Goal: Task Accomplishment & Management: Complete application form

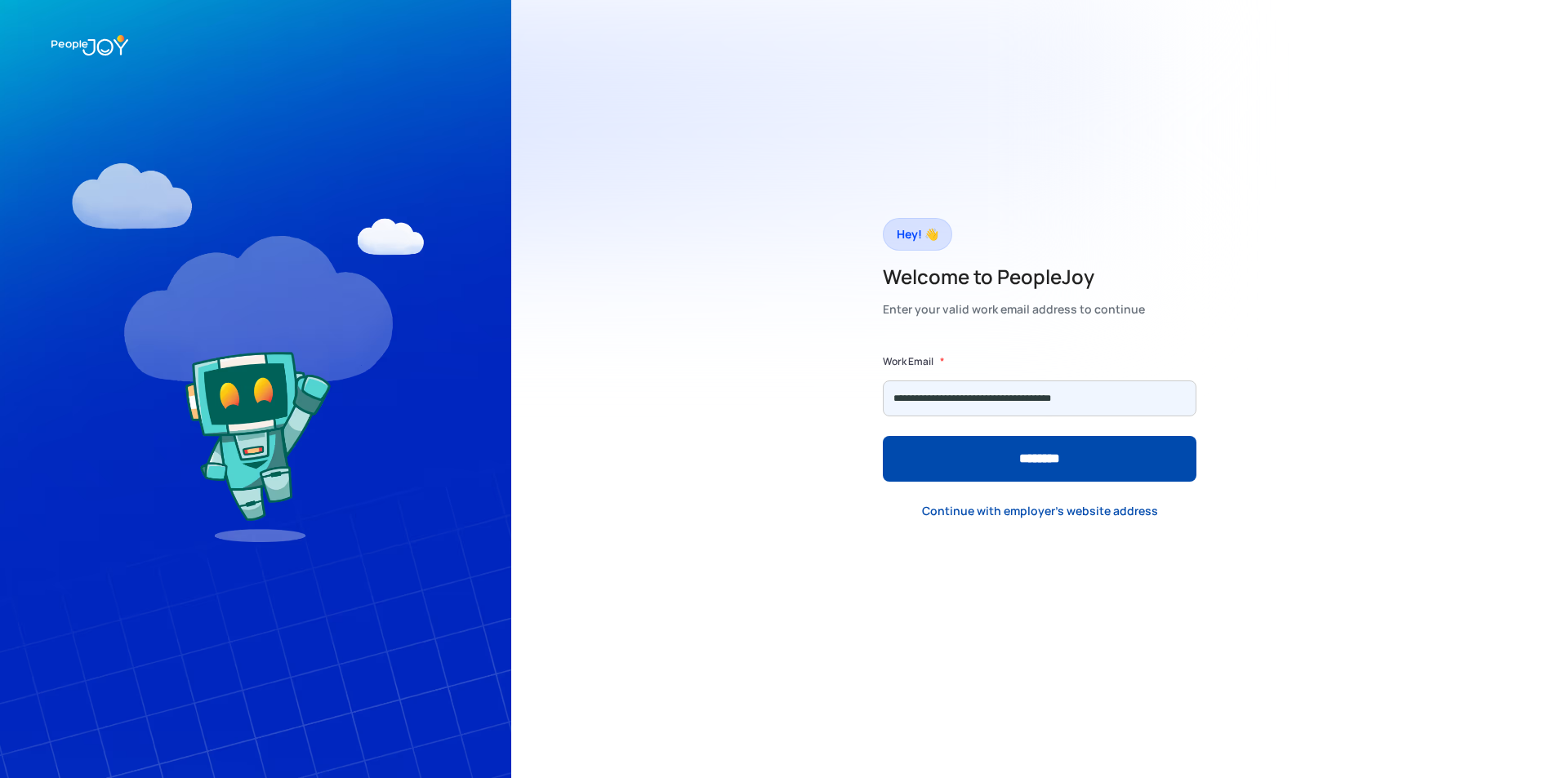
type input "**********"
click at [883, 436] on input "********" at bounding box center [1040, 459] width 314 height 46
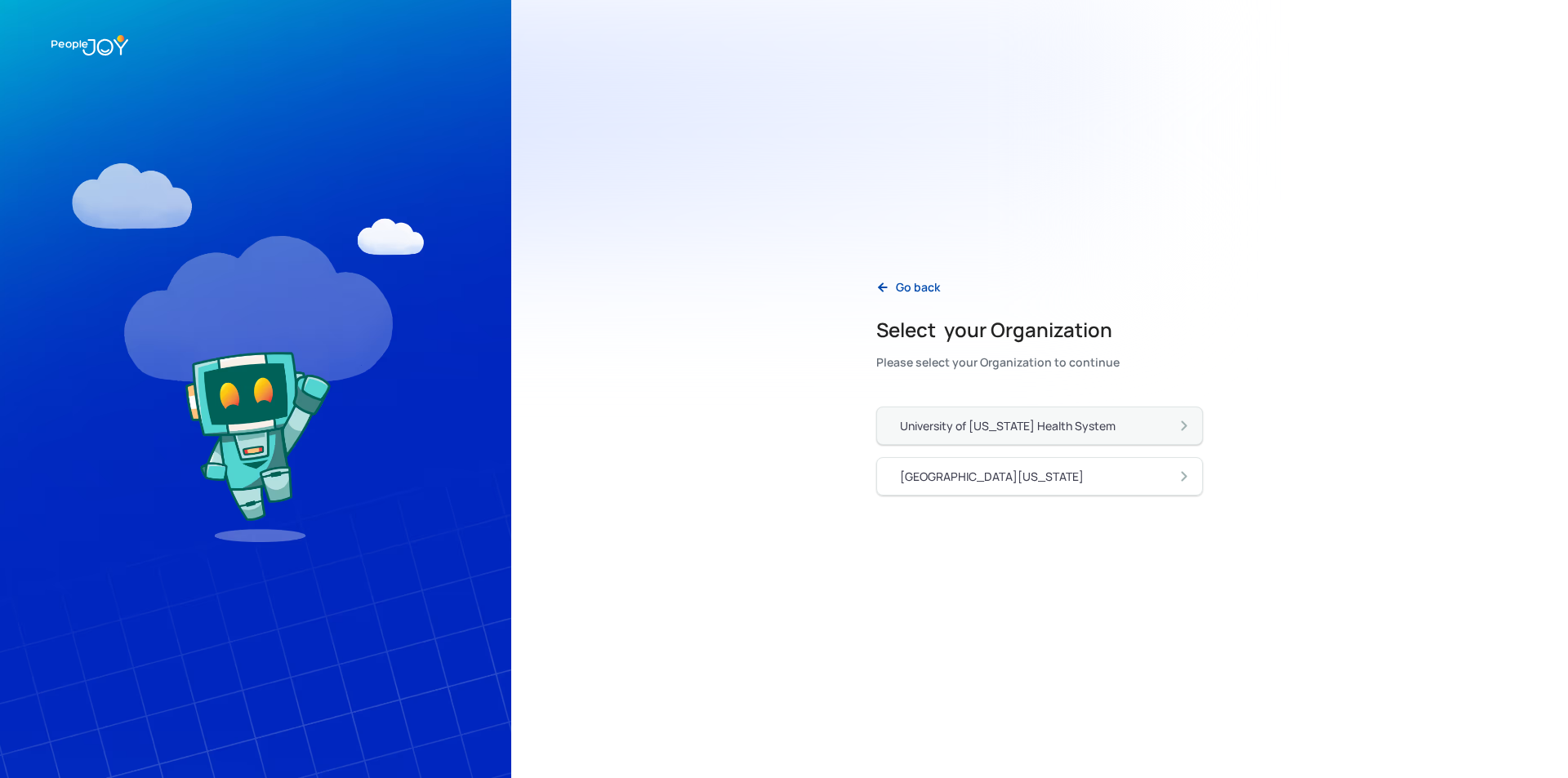
click at [1061, 435] on link "University of [US_STATE] Health System" at bounding box center [1040, 426] width 326 height 39
